Goal: Find specific page/section: Find specific page/section

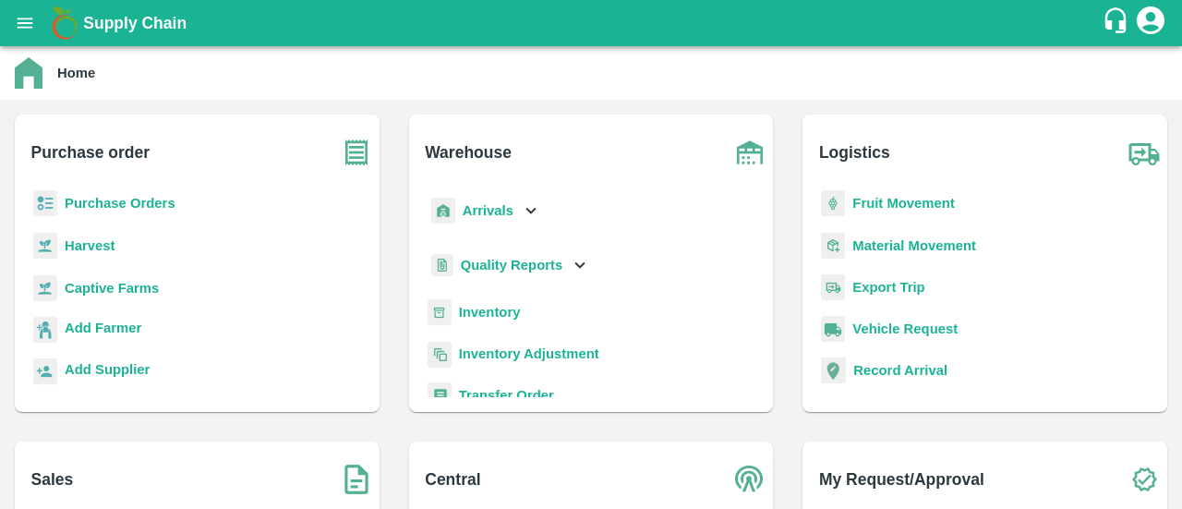
click at [482, 315] on b "Inventory" at bounding box center [490, 312] width 62 height 15
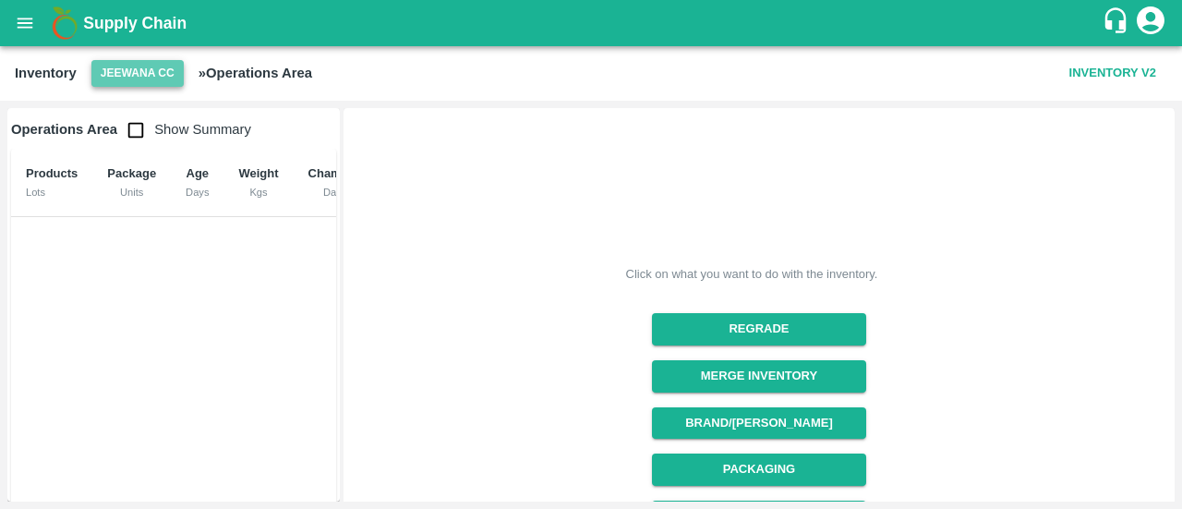
click at [166, 74] on button "Jeewana CC" at bounding box center [137, 73] width 92 height 27
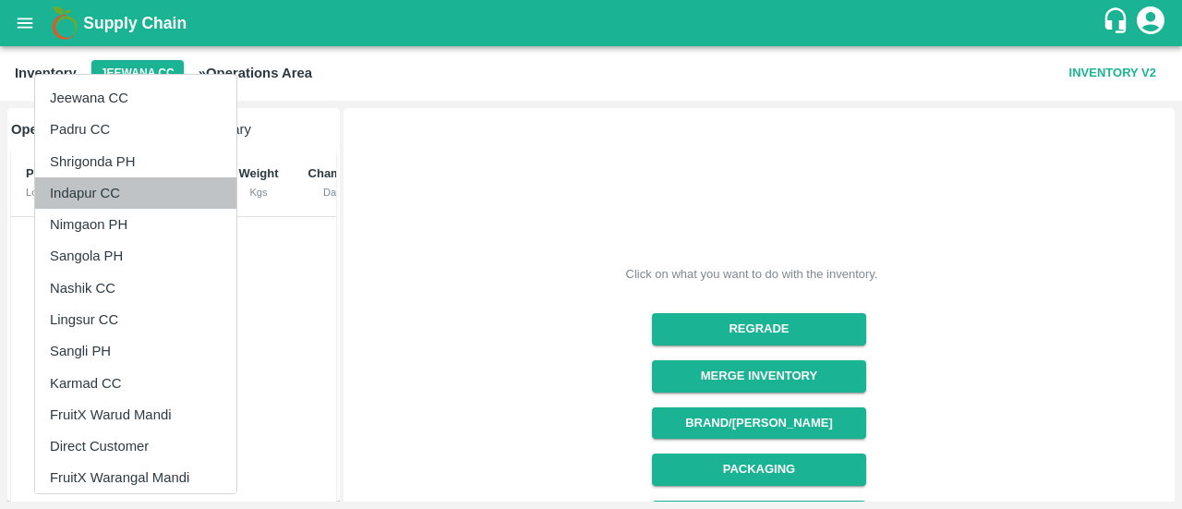
click at [115, 197] on li "Indapur CC" at bounding box center [135, 192] width 201 height 31
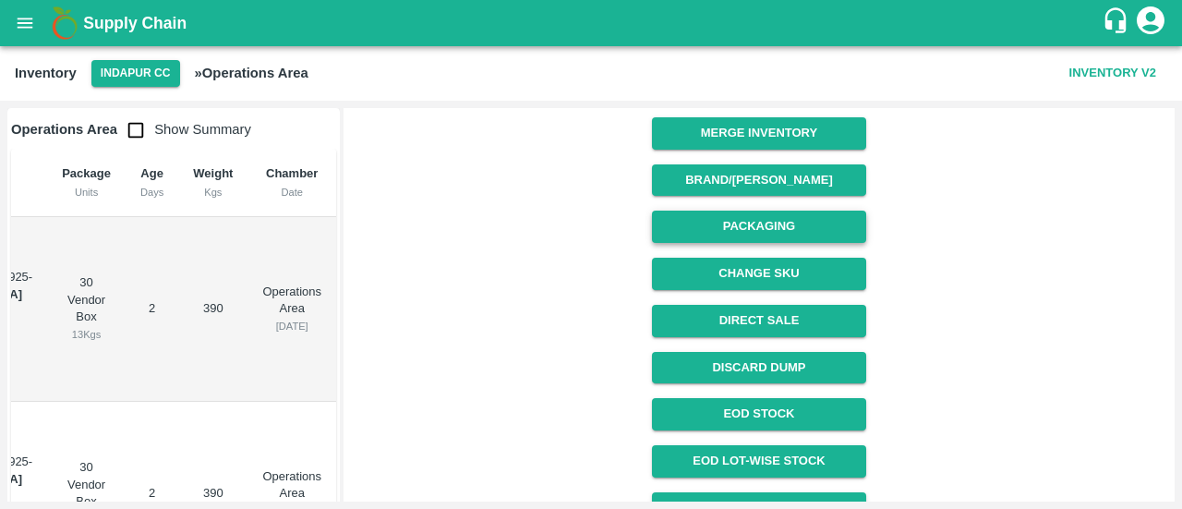
scroll to position [243, 0]
click at [756, 414] on link "EOD Stock" at bounding box center [758, 414] width 213 height 32
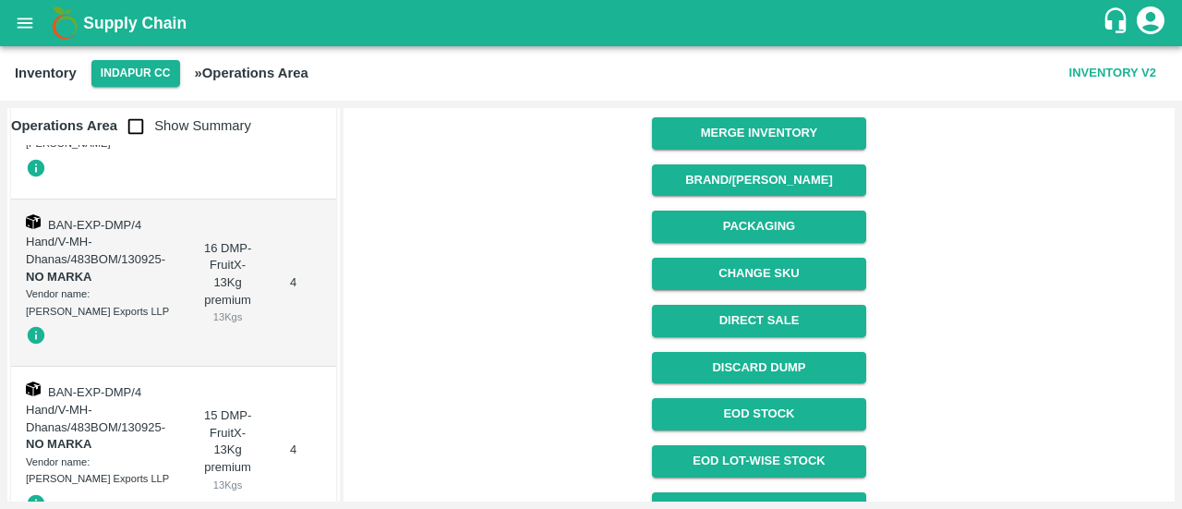
scroll to position [0, 0]
